Goal: Task Accomplishment & Management: Complete application form

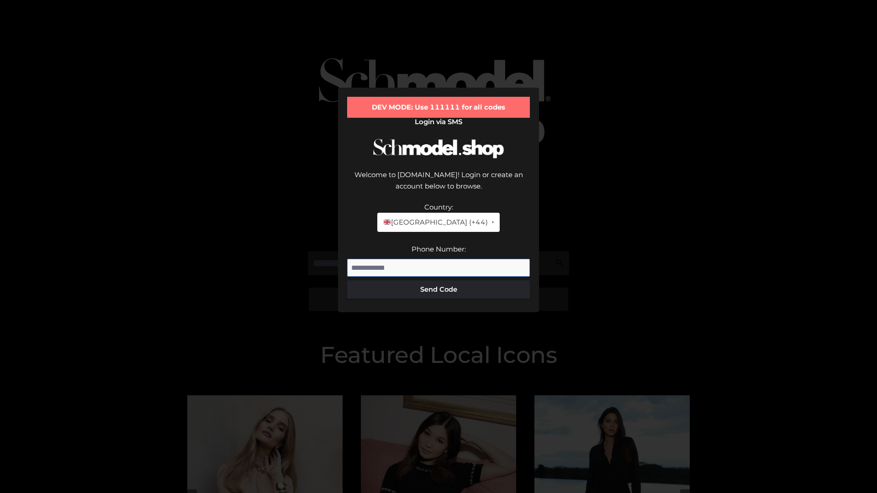
click at [439, 259] on input "Phone Number:" at bounding box center [438, 268] width 183 height 18
type input "**********"
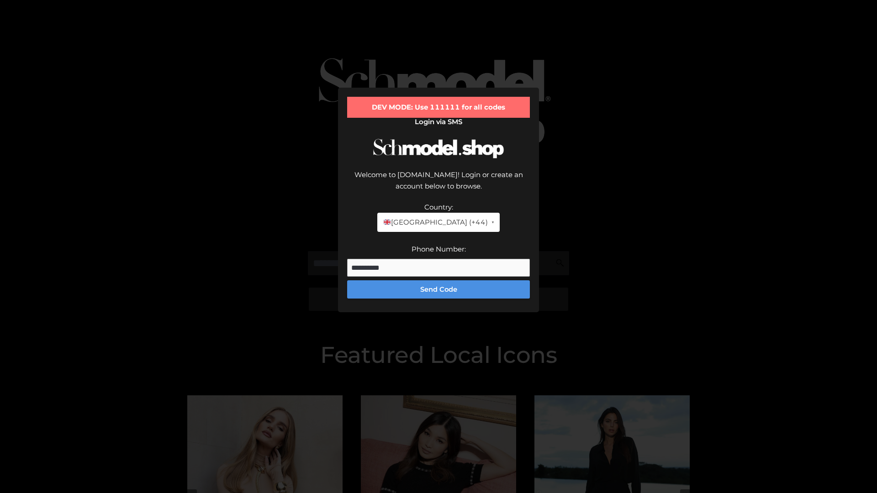
click at [439, 281] on button "Send Code" at bounding box center [438, 290] width 183 height 18
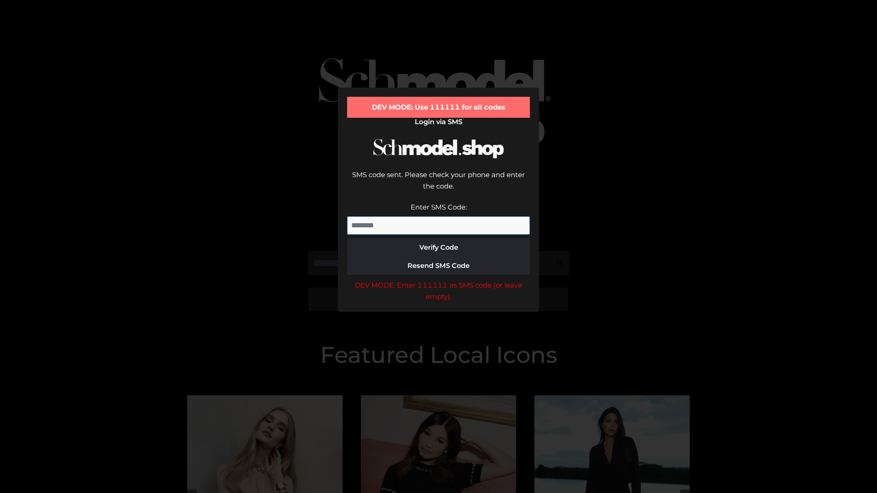
click at [439, 217] on input "Enter SMS Code:" at bounding box center [438, 226] width 183 height 18
type input "******"
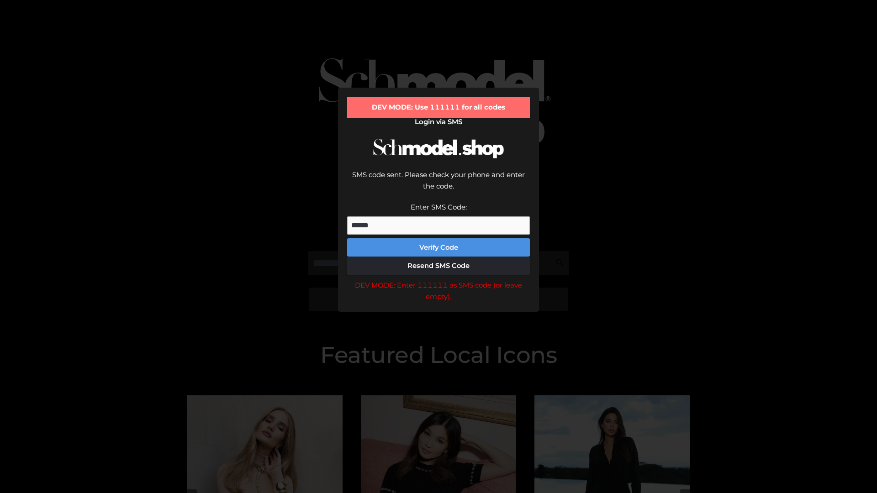
click at [439, 238] on button "Verify Code" at bounding box center [438, 247] width 183 height 18
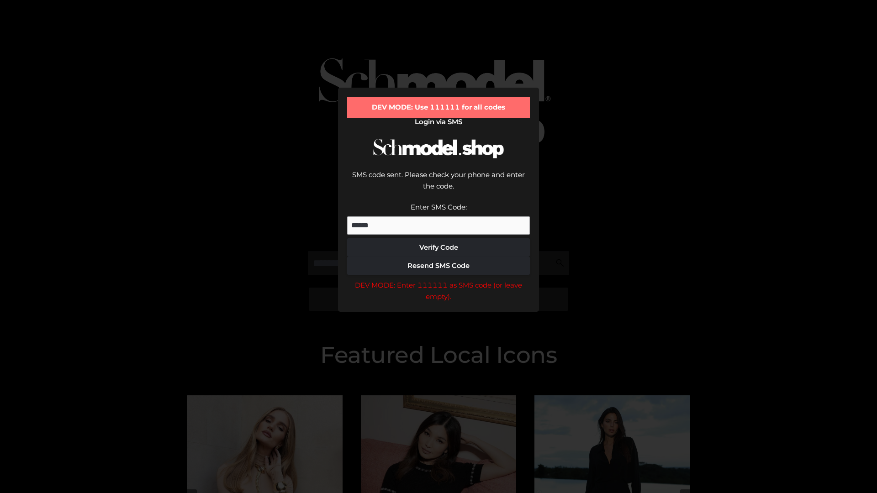
click at [439, 280] on div "DEV MODE: Enter 111111 as SMS code (or leave empty)." at bounding box center [438, 291] width 183 height 23
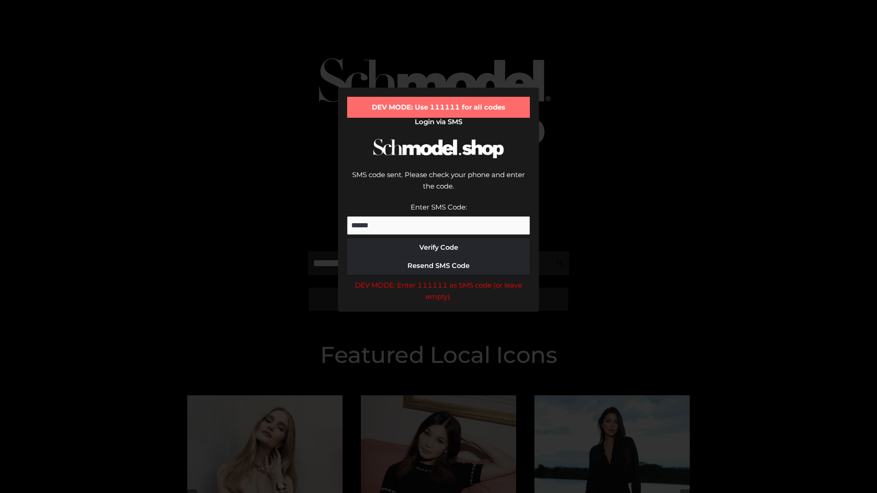
click at [439, 280] on div "DEV MODE: Enter 111111 as SMS code (or leave empty)." at bounding box center [438, 291] width 183 height 23
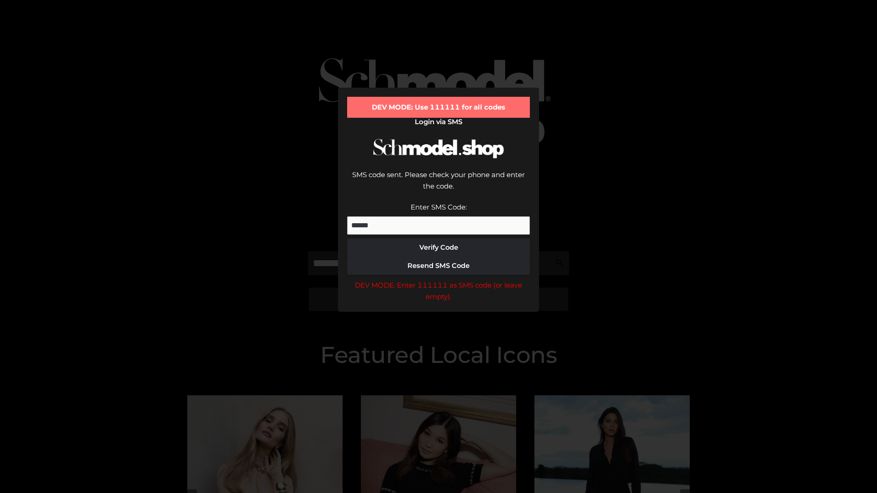
click at [439, 280] on div "DEV MODE: Enter 111111 as SMS code (or leave empty)." at bounding box center [438, 291] width 183 height 23
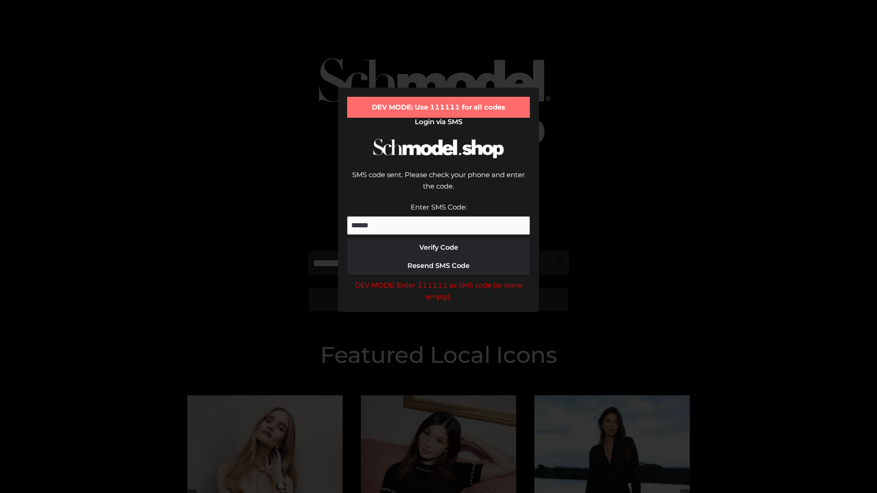
click at [439, 280] on div "DEV MODE: Enter 111111 as SMS code (or leave empty)." at bounding box center [438, 291] width 183 height 23
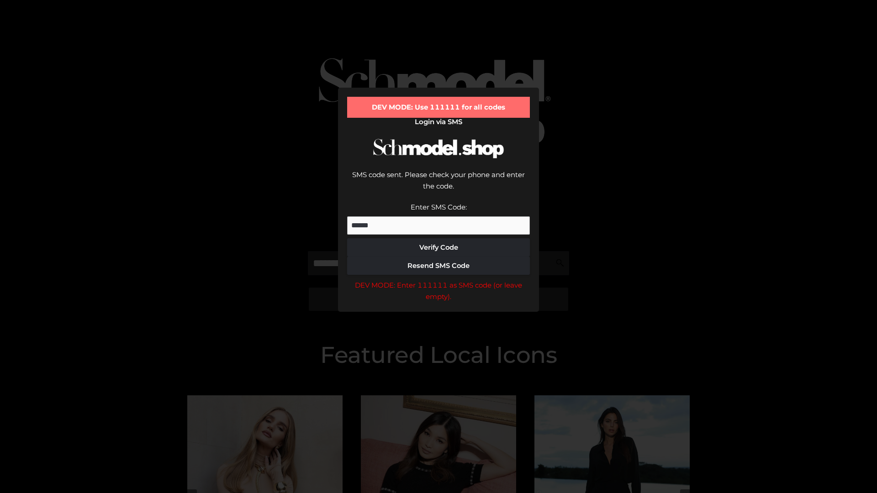
click at [439, 280] on div "DEV MODE: Enter 111111 as SMS code (or leave empty)." at bounding box center [438, 291] width 183 height 23
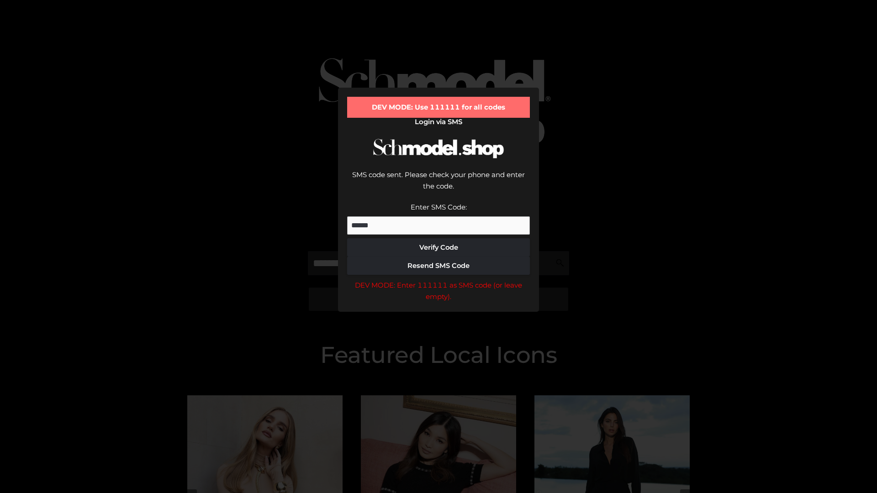
click at [439, 280] on div "DEV MODE: Enter 111111 as SMS code (or leave empty)." at bounding box center [438, 291] width 183 height 23
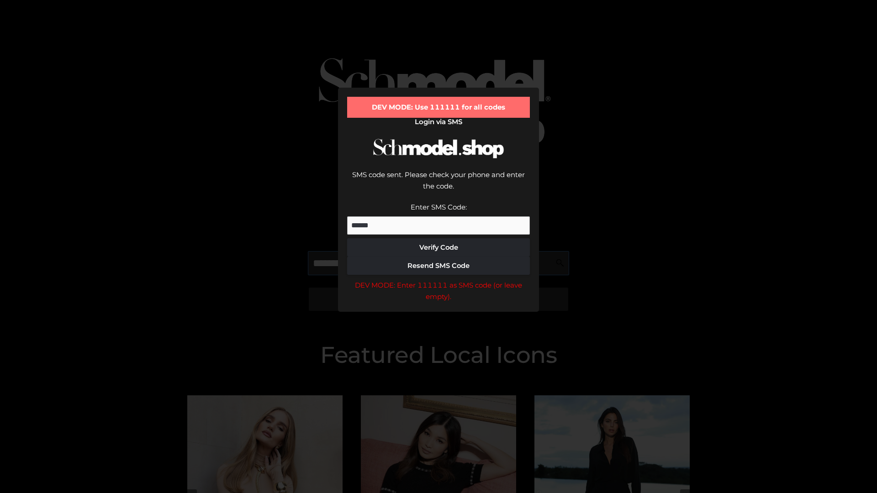
scroll to position [0, 47]
click at [439, 280] on div "DEV MODE: Enter 111111 as SMS code (or leave empty)." at bounding box center [438, 291] width 183 height 23
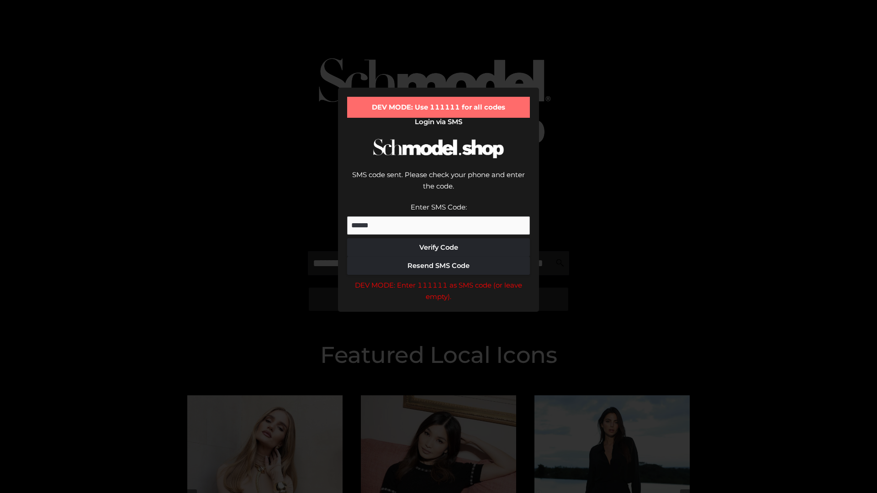
click at [439, 280] on div "DEV MODE: Enter 111111 as SMS code (or leave empty)." at bounding box center [438, 291] width 183 height 23
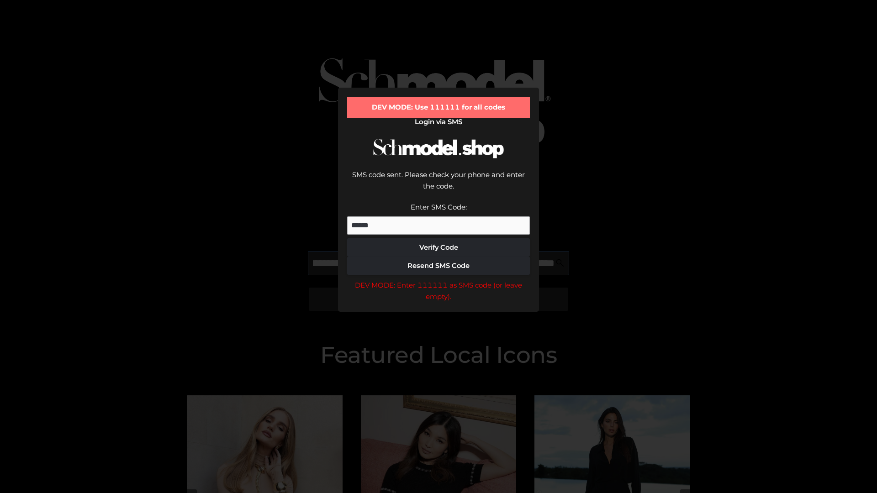
scroll to position [0, 100]
click at [439, 280] on div "DEV MODE: Enter 111111 as SMS code (or leave empty)." at bounding box center [438, 291] width 183 height 23
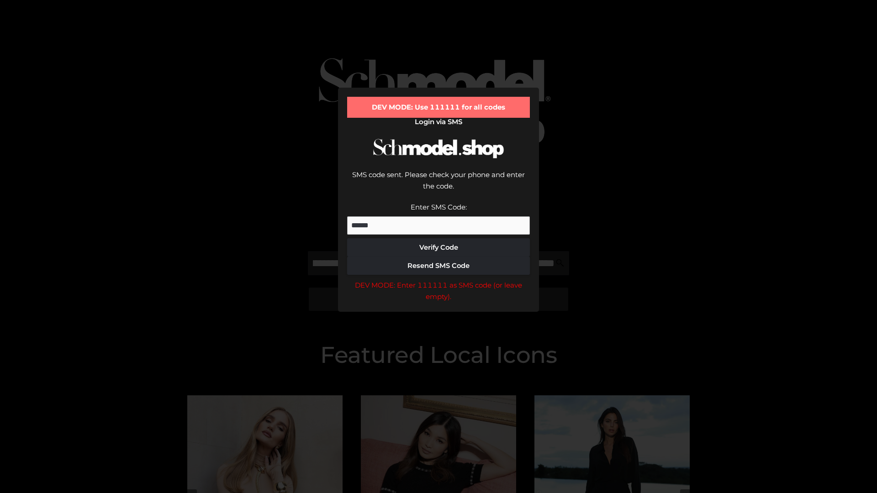
click at [439, 280] on div "DEV MODE: Enter 111111 as SMS code (or leave empty)." at bounding box center [438, 291] width 183 height 23
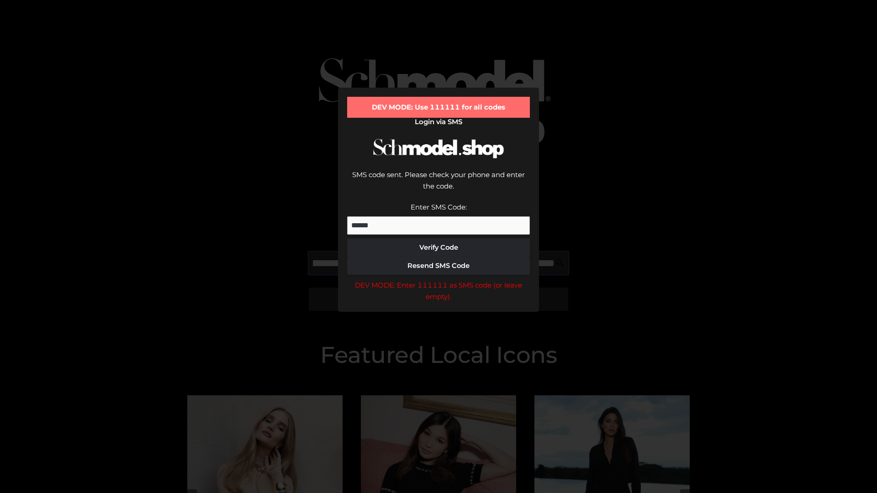
scroll to position [0, 155]
click at [439, 280] on div "DEV MODE: Enter 111111 as SMS code (or leave empty)." at bounding box center [438, 291] width 183 height 23
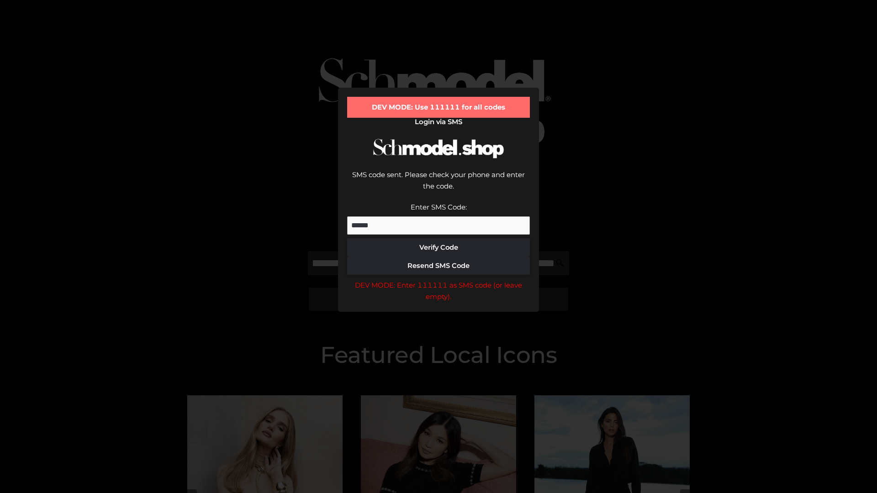
click at [439, 280] on div "DEV MODE: Enter 111111 as SMS code (or leave empty)." at bounding box center [438, 291] width 183 height 23
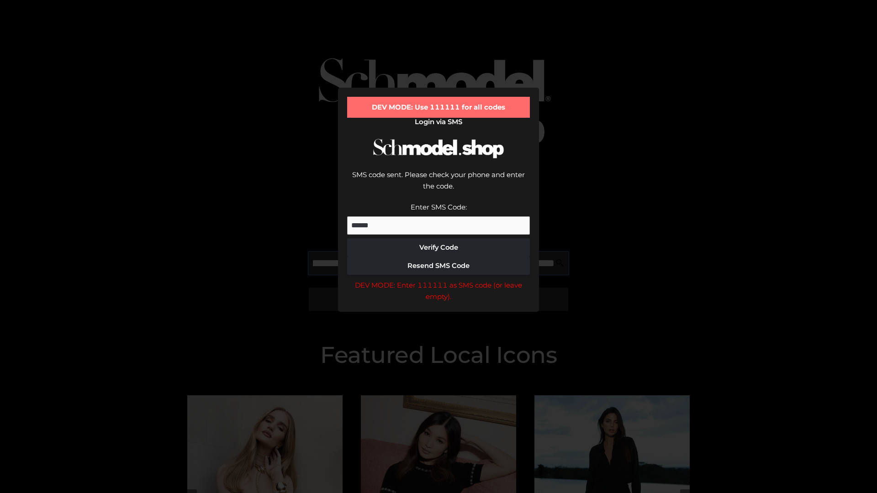
scroll to position [0, 212]
click at [439, 280] on div "DEV MODE: Enter 111111 as SMS code (or leave empty)." at bounding box center [438, 291] width 183 height 23
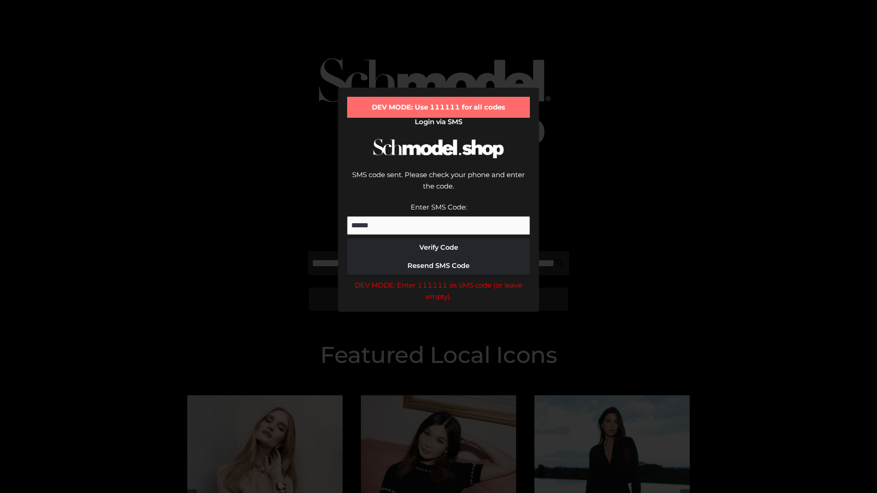
click at [439, 280] on div "DEV MODE: Enter 111111 as SMS code (or leave empty)." at bounding box center [438, 291] width 183 height 23
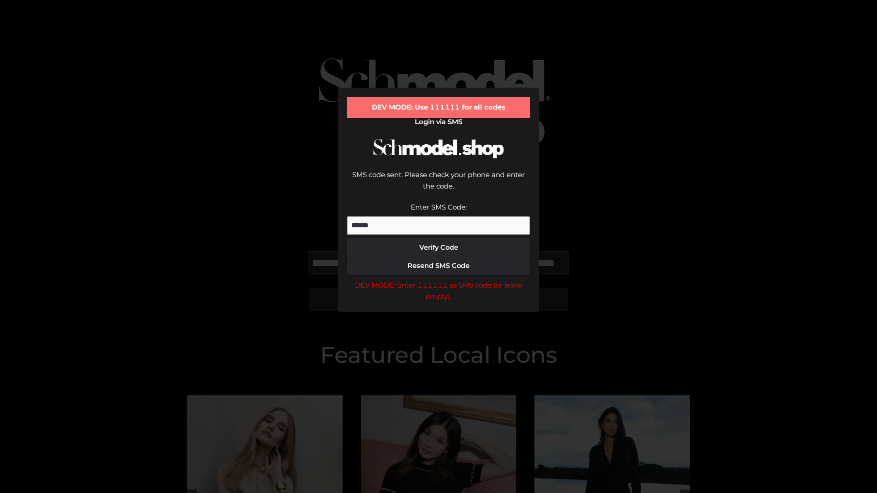
scroll to position [0, 265]
click at [439, 280] on div "DEV MODE: Enter 111111 as SMS code (or leave empty)." at bounding box center [438, 291] width 183 height 23
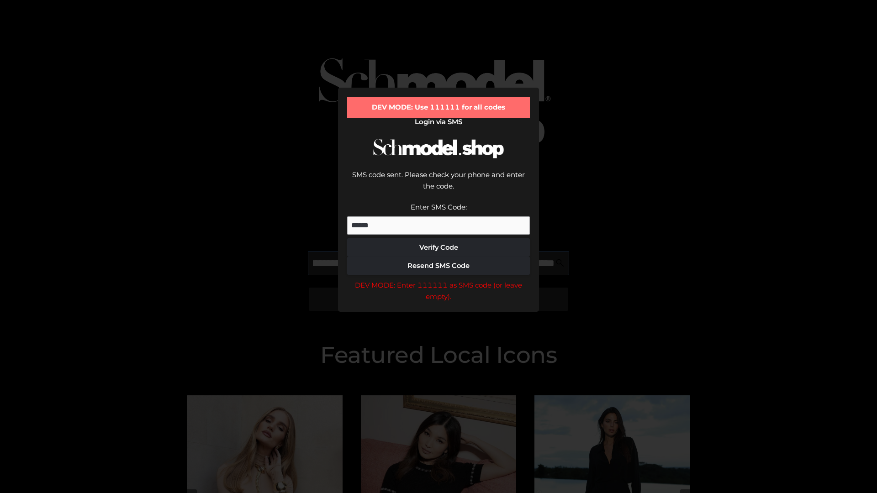
type input "**********"
